Goal: Transaction & Acquisition: Subscribe to service/newsletter

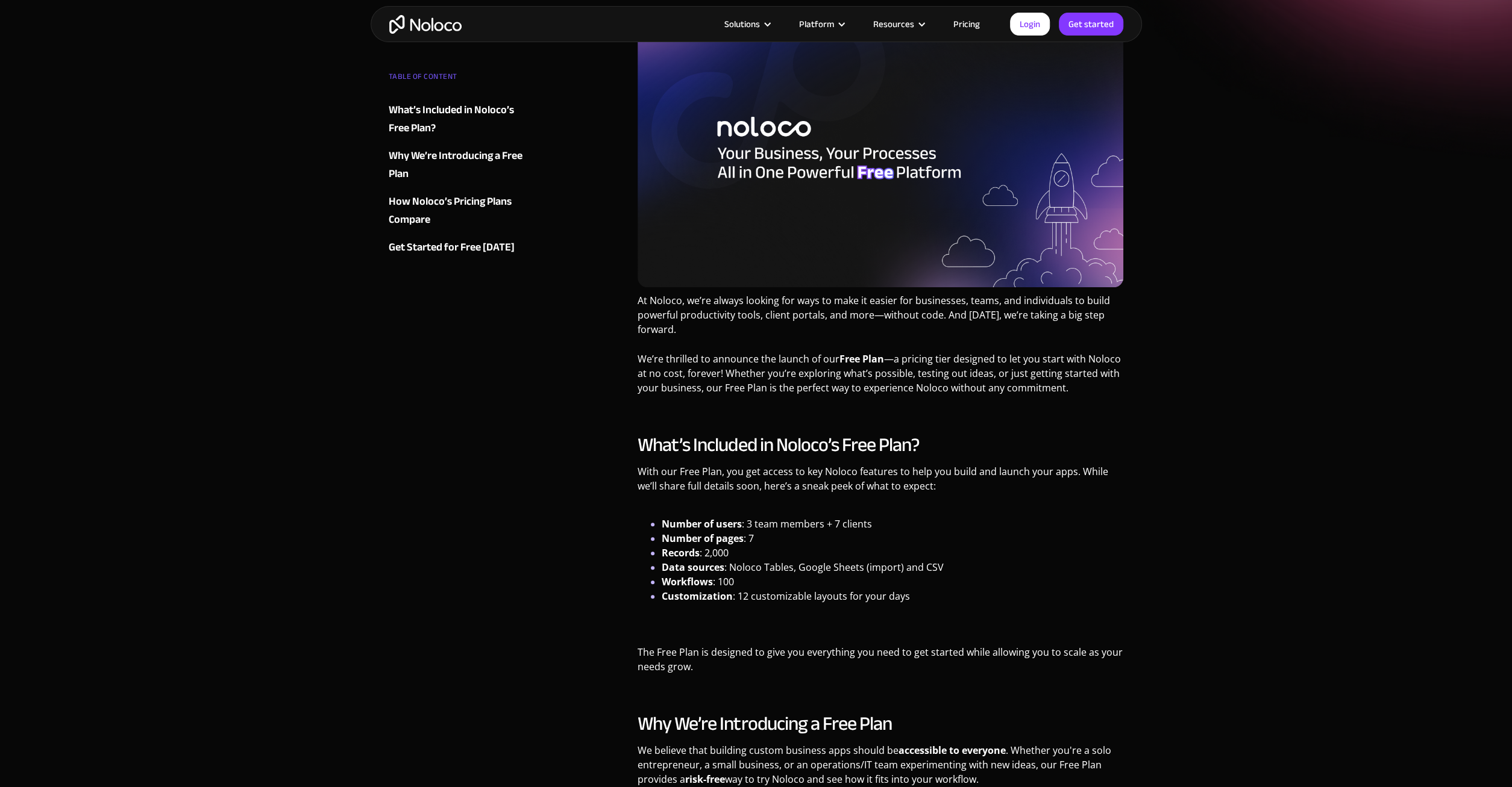
scroll to position [250, 0]
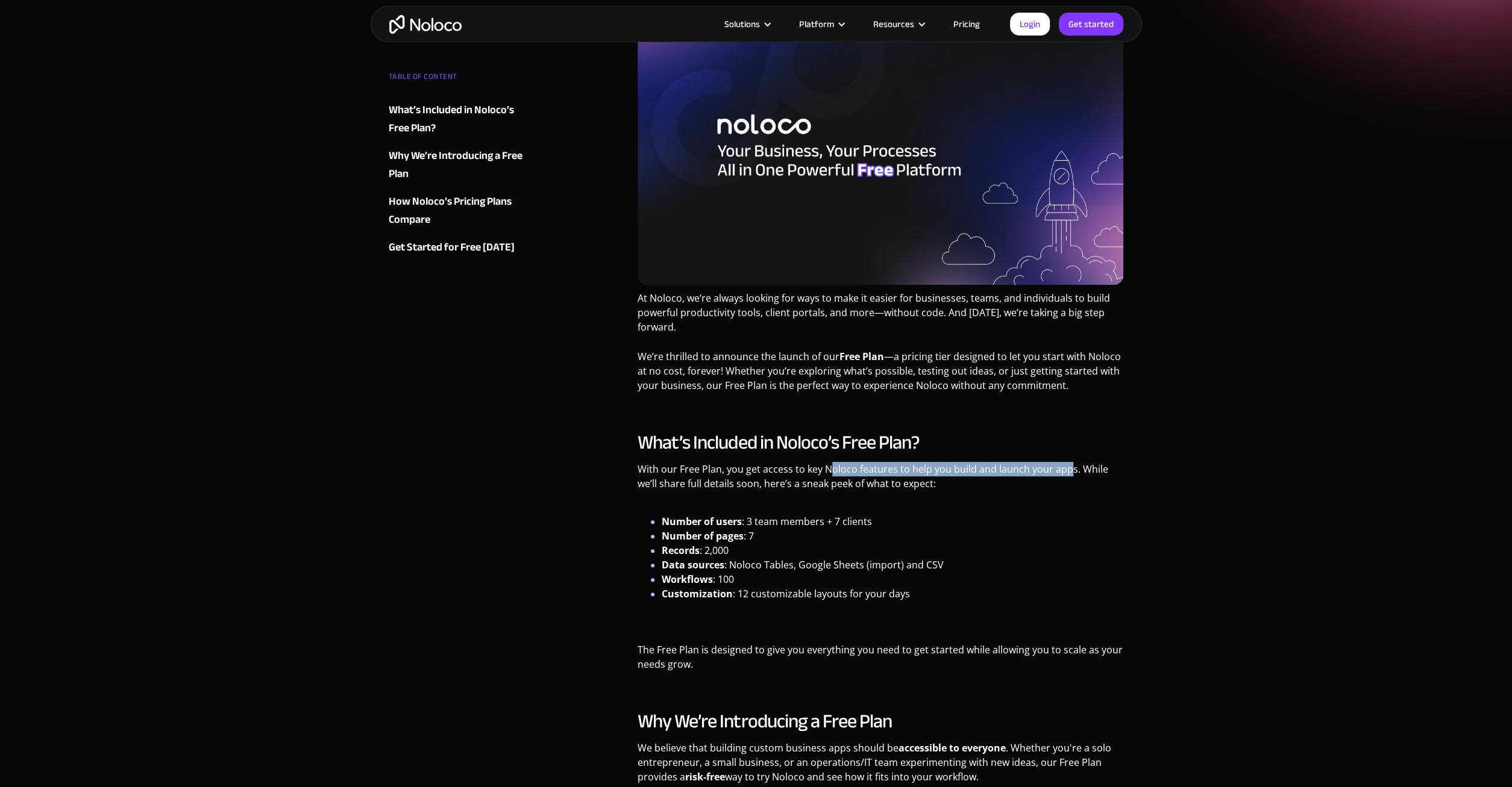
drag, startPoint x: 827, startPoint y: 469, endPoint x: 1066, endPoint y: 473, distance: 239.0
click at [1066, 473] on p "With our Free Plan, you get access to key Noloco features to help you build and…" at bounding box center [881, 488] width 486 height 53
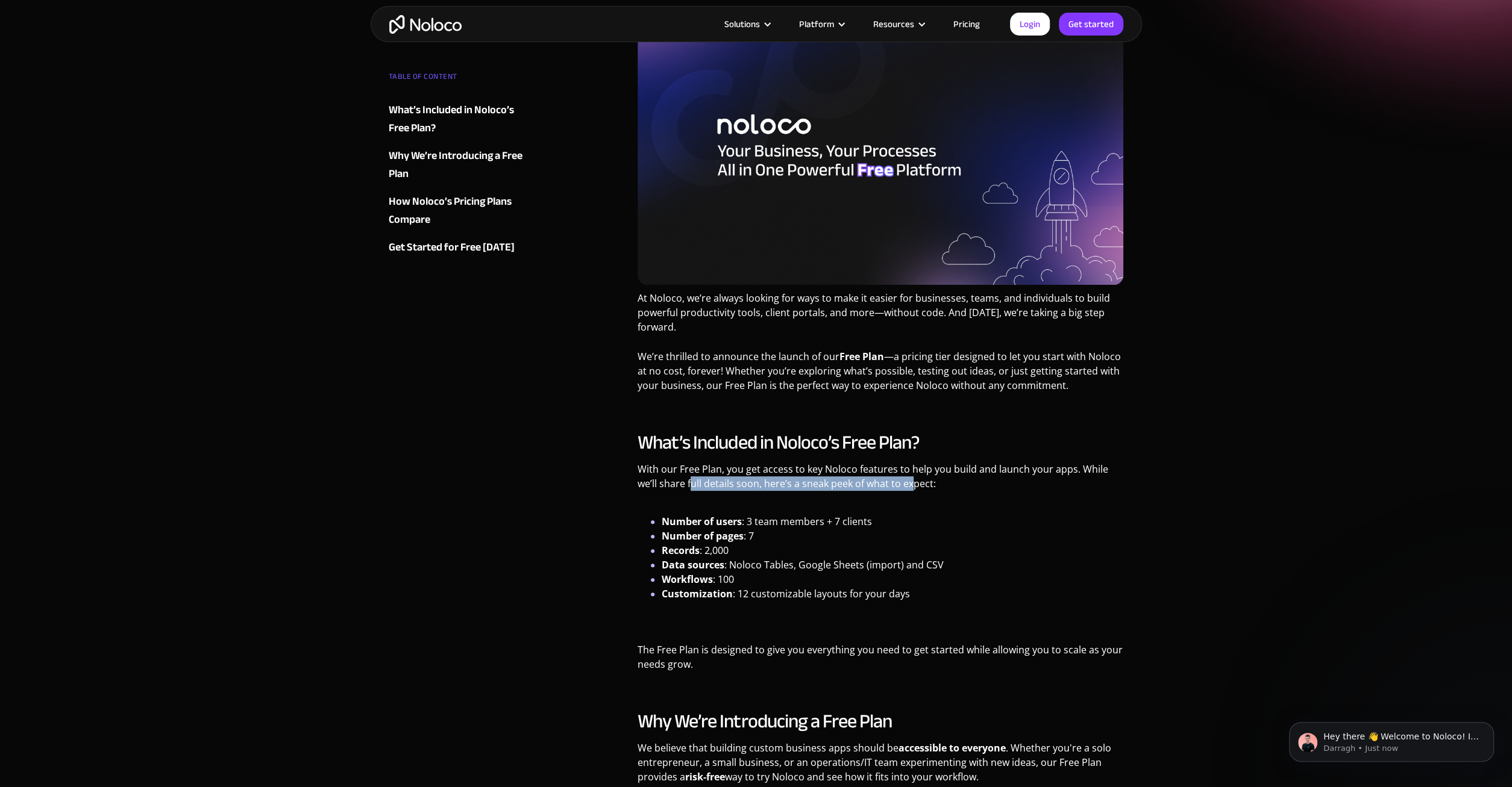
drag, startPoint x: 670, startPoint y: 484, endPoint x: 889, endPoint y: 487, distance: 219.0
click at [889, 487] on p "With our Free Plan, you get access to key Noloco features to help you build and…" at bounding box center [881, 488] width 486 height 53
click at [905, 487] on p "With our Free Plan, you get access to key Noloco features to help you build and…" at bounding box center [881, 488] width 486 height 53
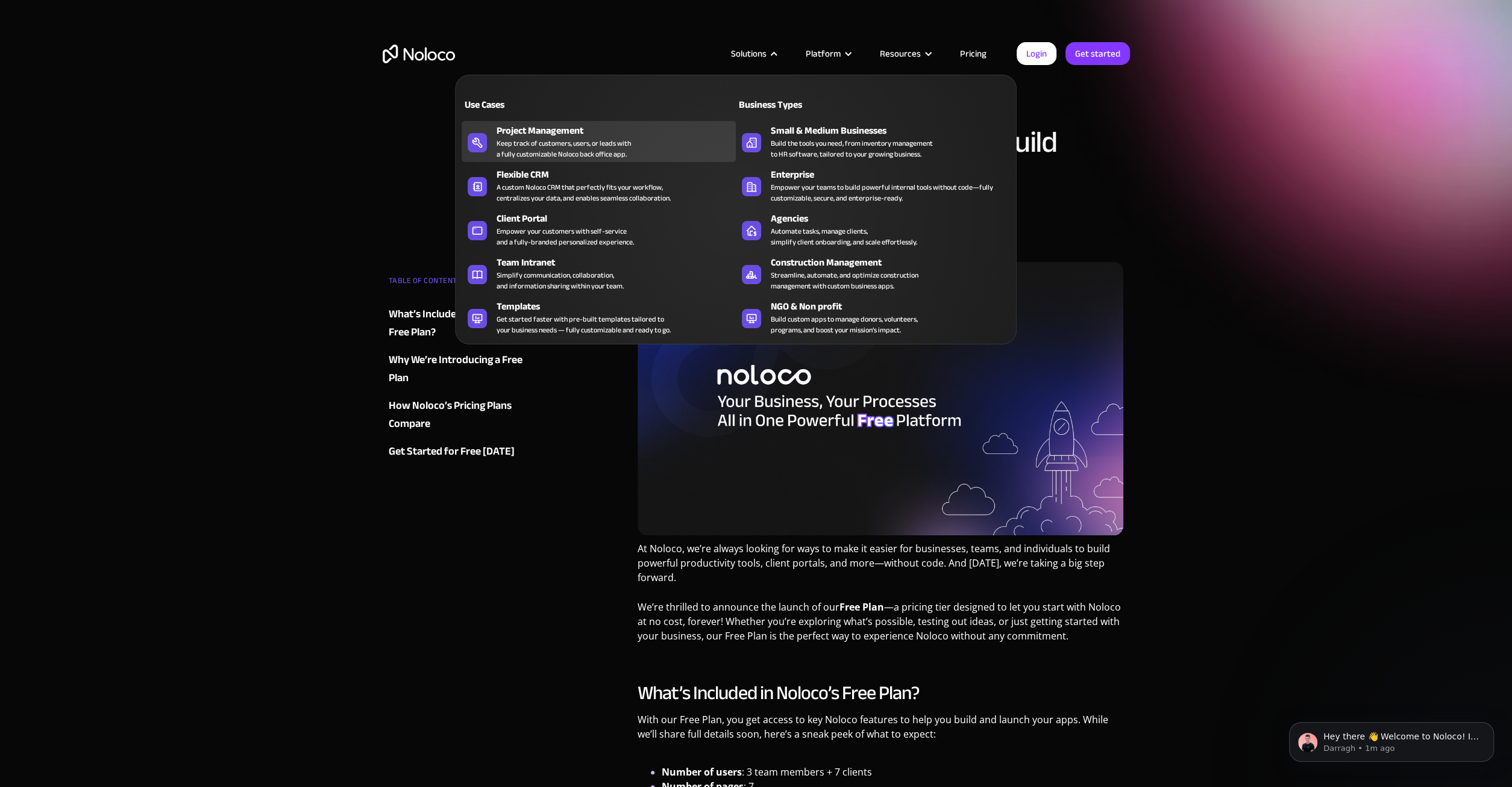
click at [601, 152] on div "Keep track of customers, users, or leads with a fully customizable Noloco back …" at bounding box center [564, 148] width 135 height 22
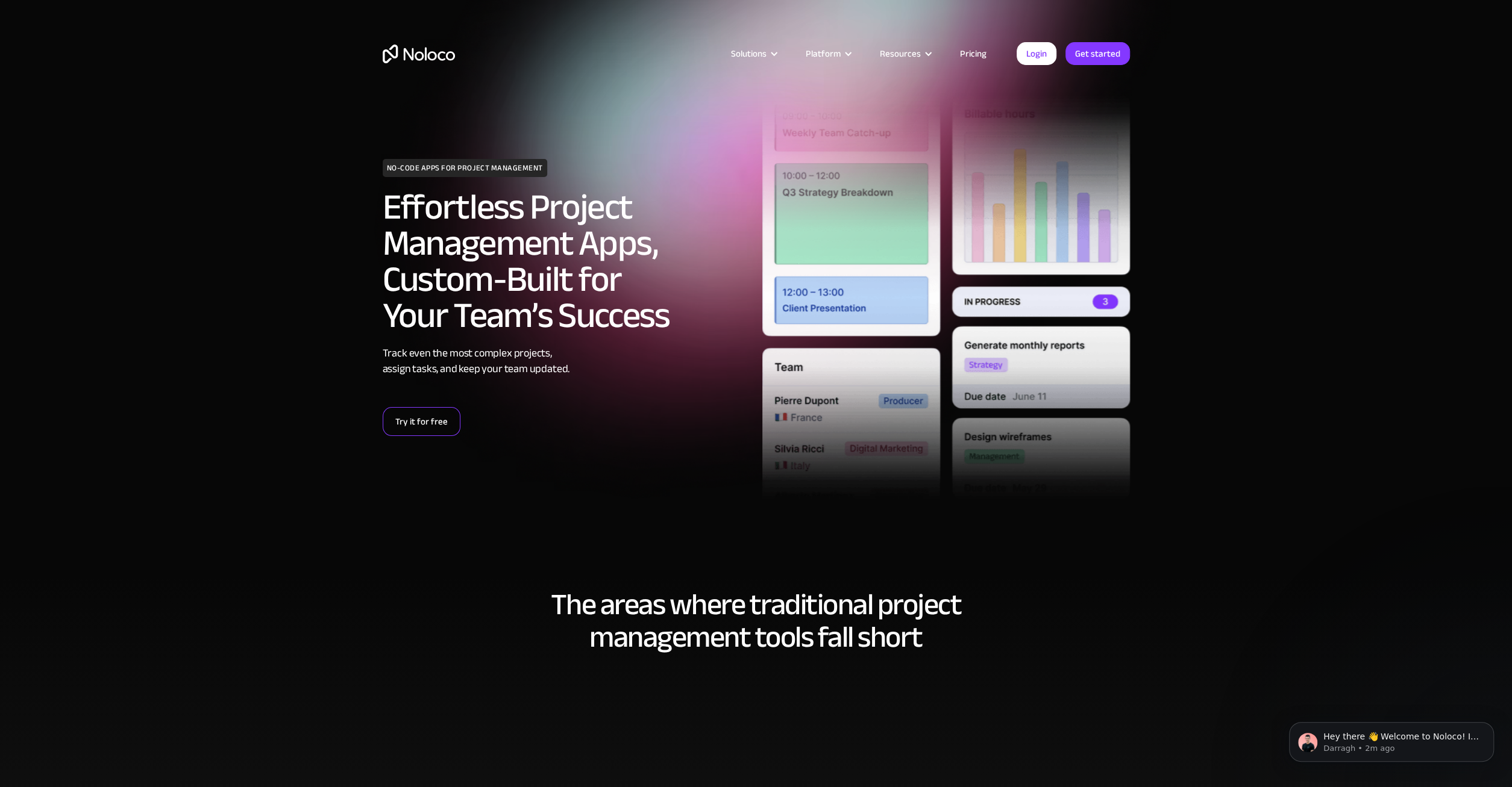
click at [407, 427] on link "Try it for free" at bounding box center [422, 421] width 78 height 29
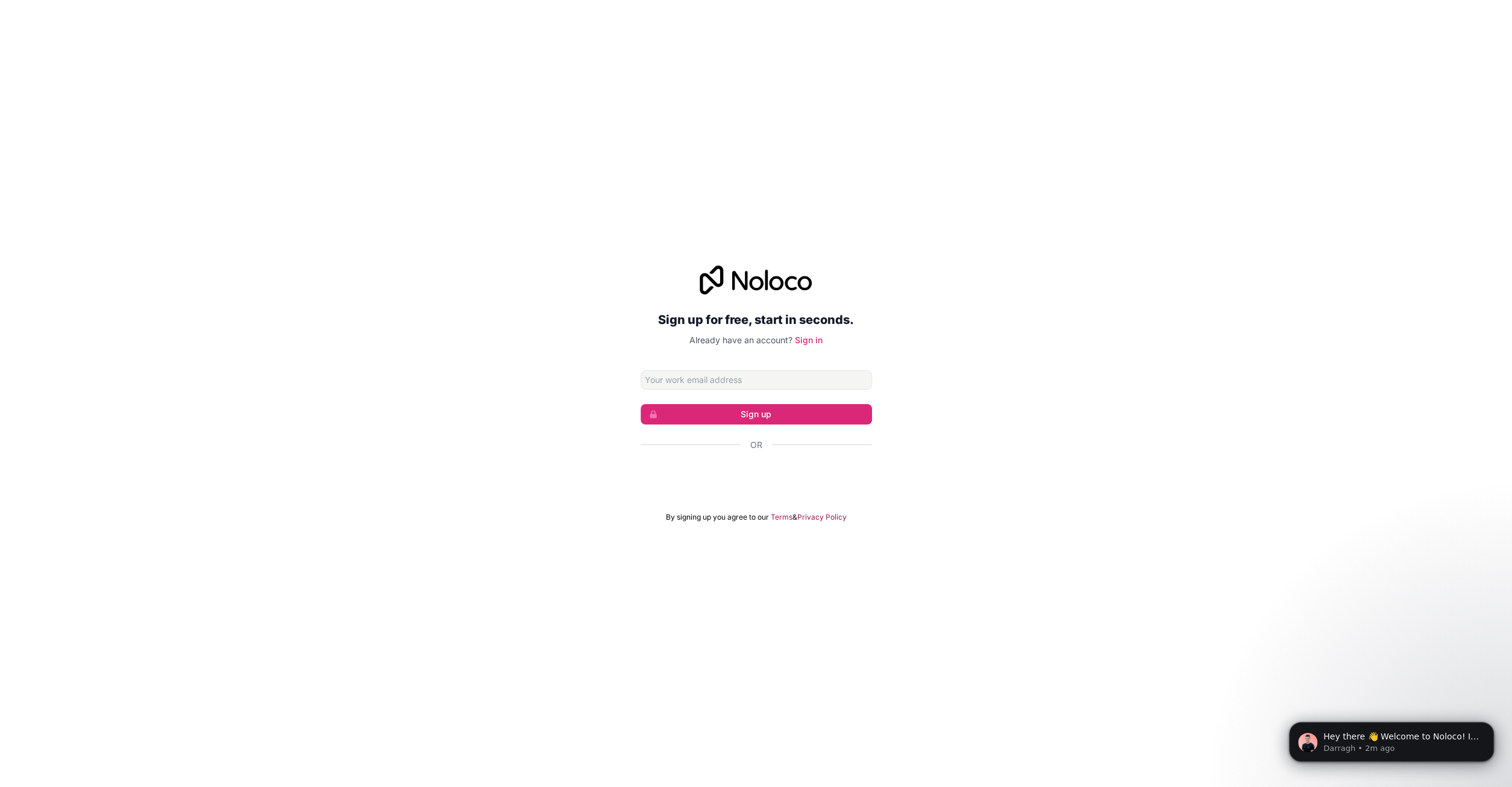
click at [760, 473] on div "Sign in with Google. Opens in new tab" at bounding box center [756, 477] width 231 height 26
